Goal: Information Seeking & Learning: Learn about a topic

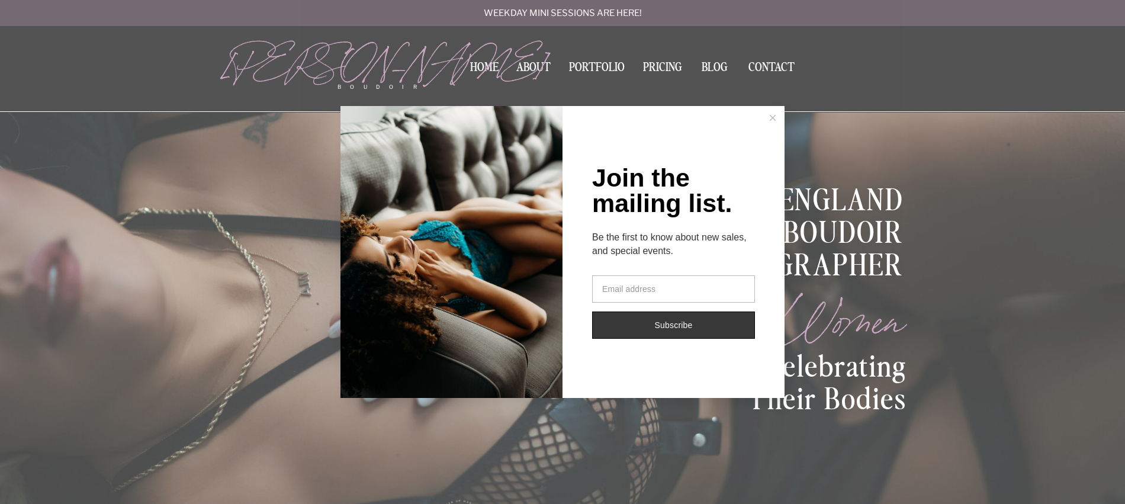
click at [774, 115] on line at bounding box center [773, 117] width 5 height 5
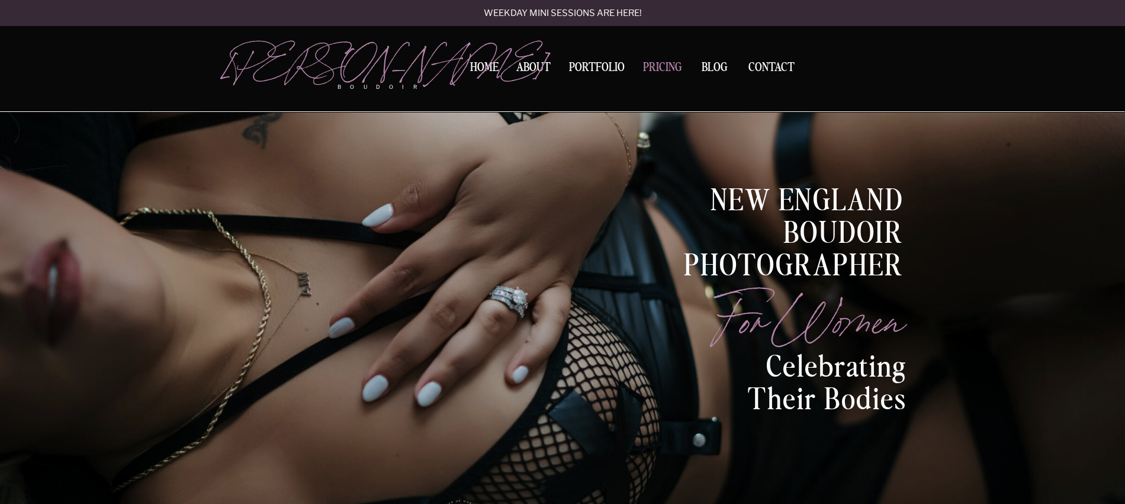
click at [657, 69] on nav "Pricing" at bounding box center [663, 70] width 46 height 16
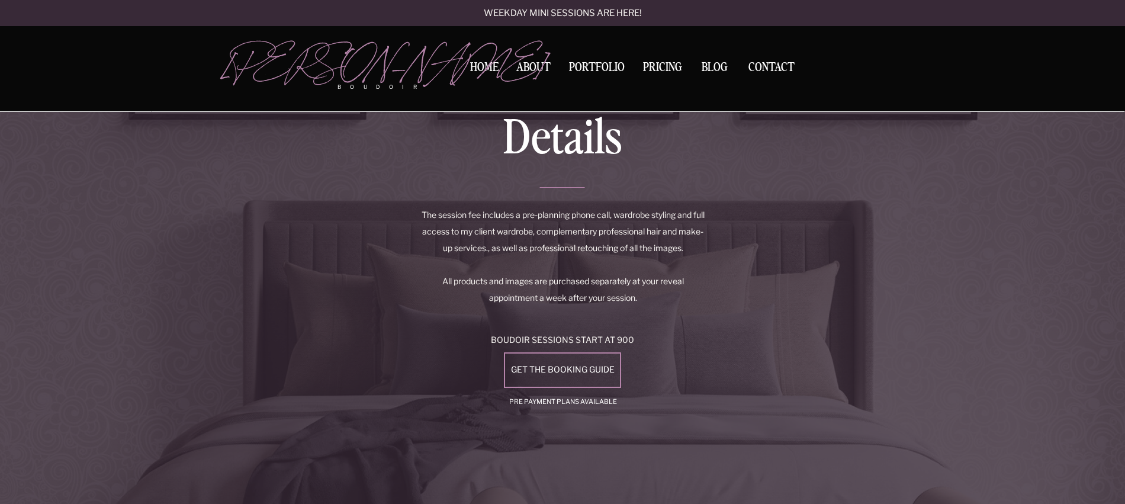
scroll to position [1853, 0]
click at [569, 360] on div at bounding box center [562, 368] width 117 height 36
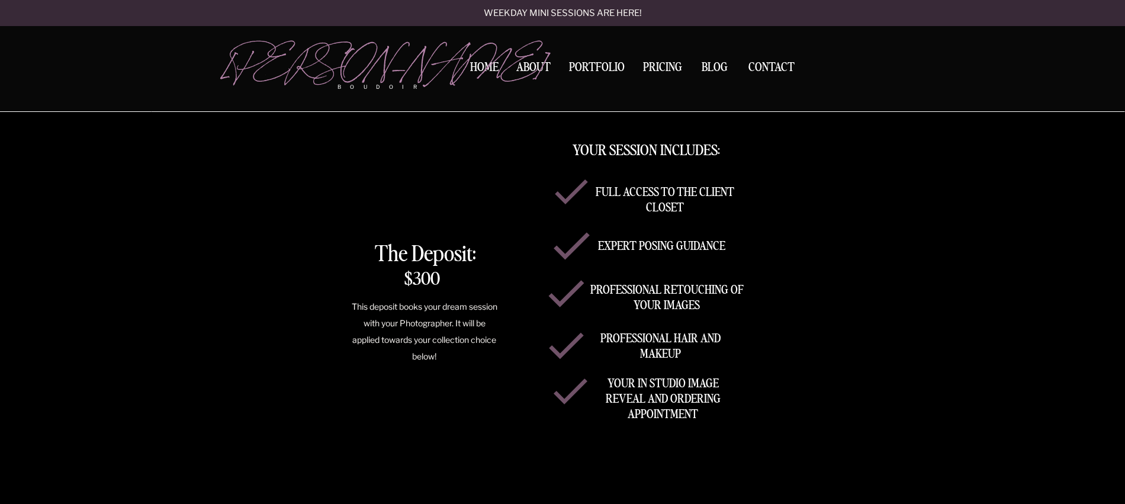
scroll to position [1756, 0]
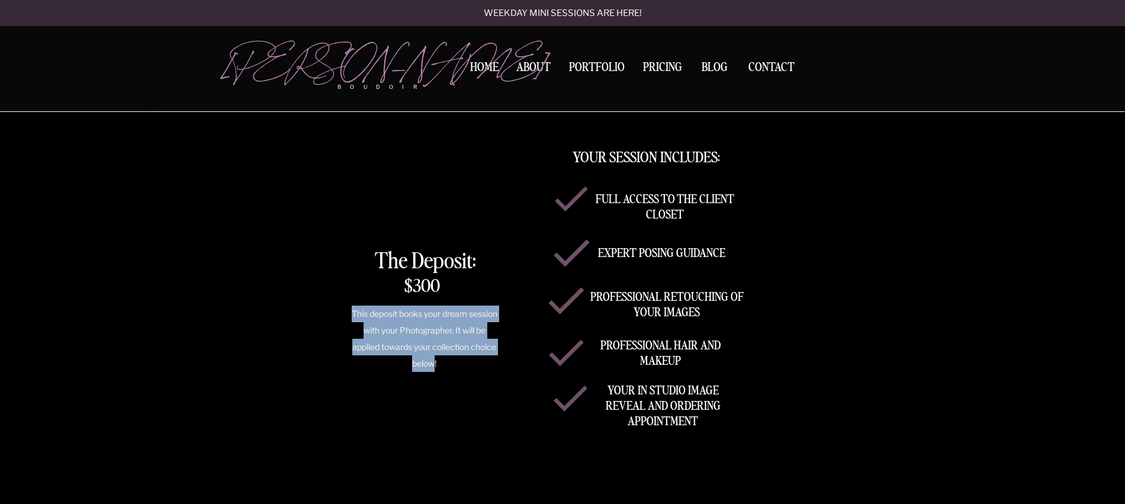
drag, startPoint x: 376, startPoint y: 319, endPoint x: 431, endPoint y: 361, distance: 69.3
click at [431, 353] on p "This deposit books your dream session with your Photographer. It will be applie…" at bounding box center [424, 329] width 150 height 47
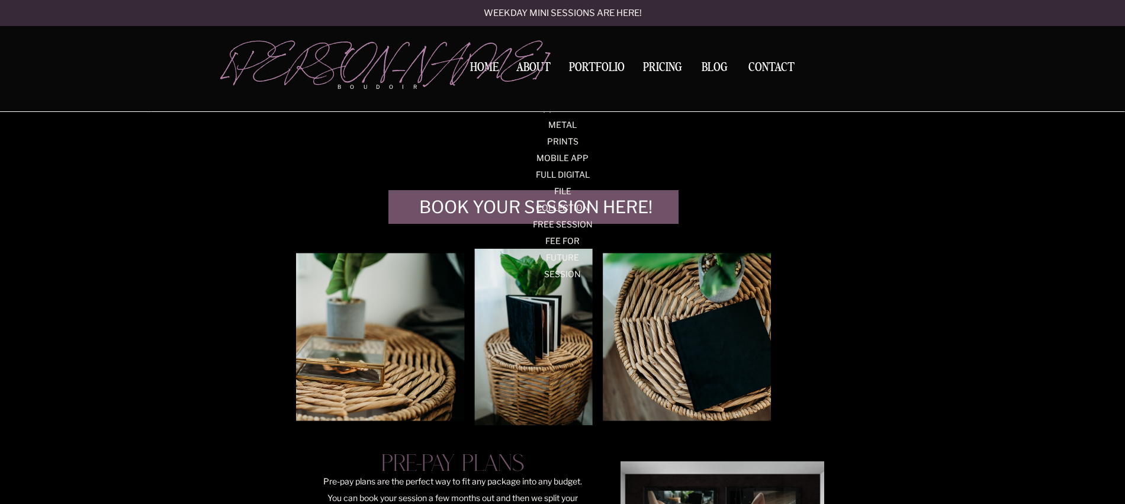
scroll to position [2895, 0]
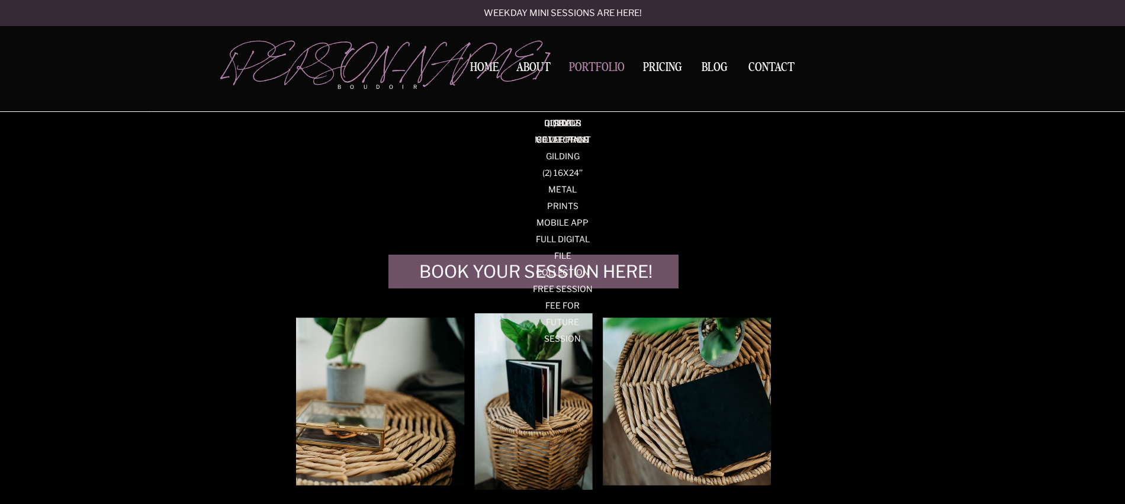
click at [590, 63] on nav "Portfolio" at bounding box center [597, 70] width 64 height 16
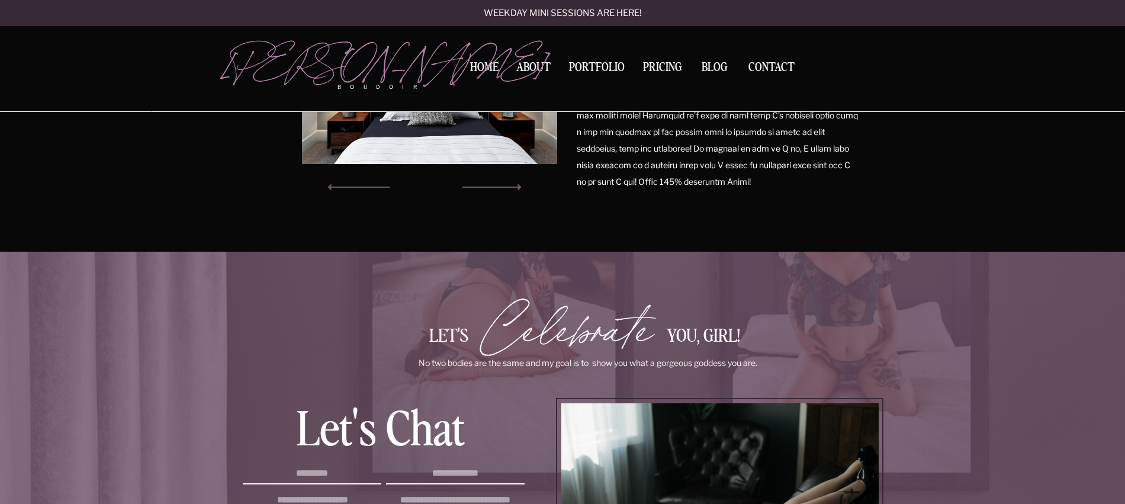
scroll to position [1241, 0]
